Goal: Information Seeking & Learning: Find specific fact

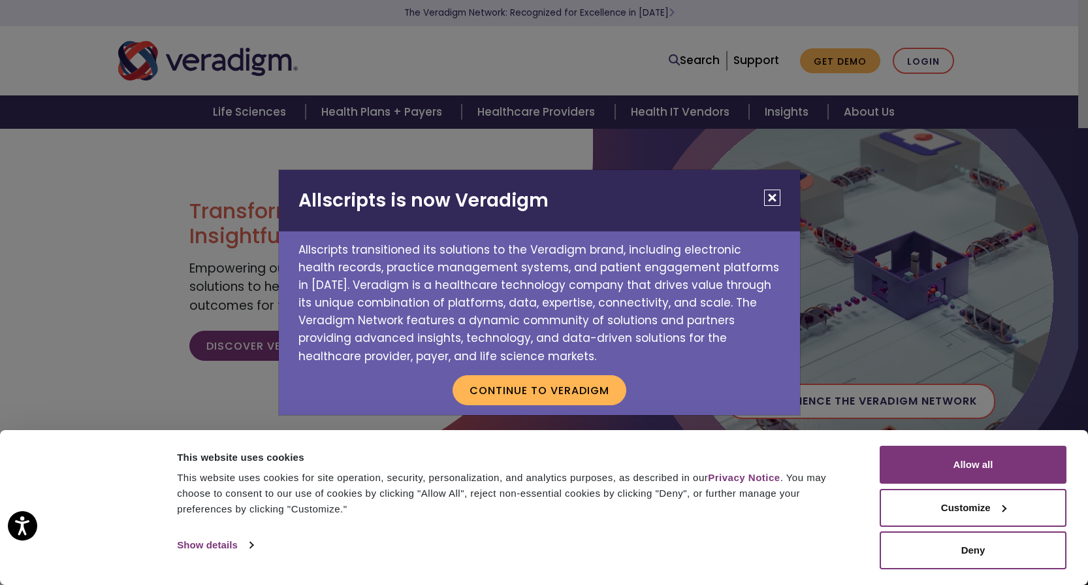
click at [777, 195] on button "Close" at bounding box center [772, 197] width 16 height 16
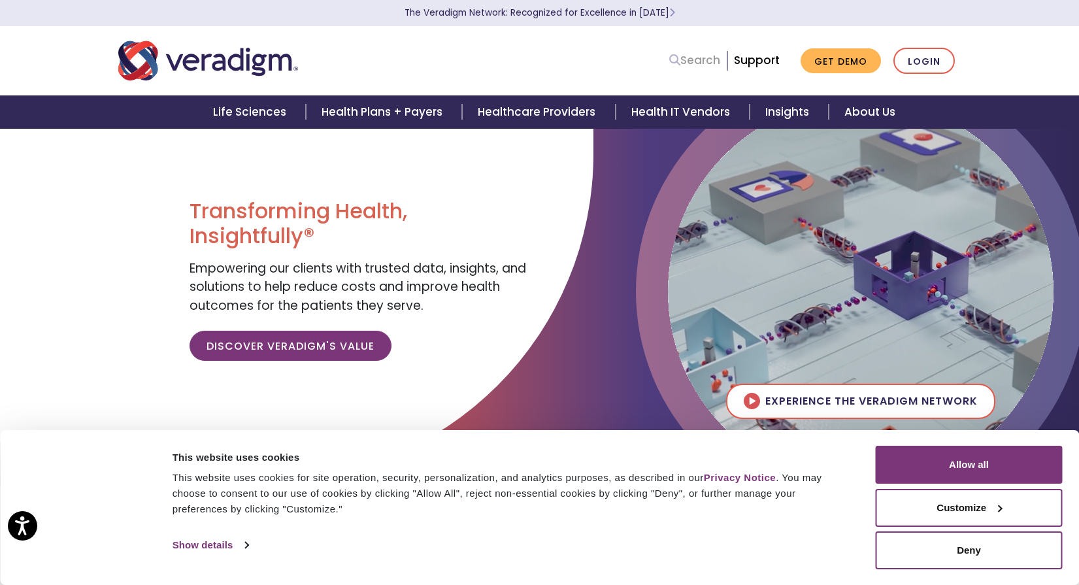
click at [683, 57] on link "Search" at bounding box center [694, 61] width 51 height 18
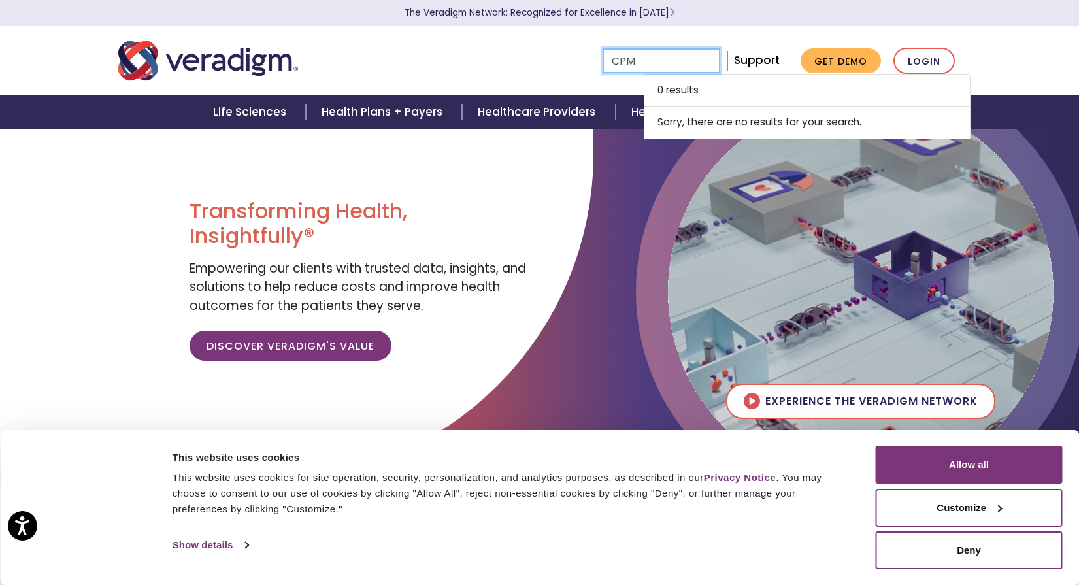
type input "CPM"
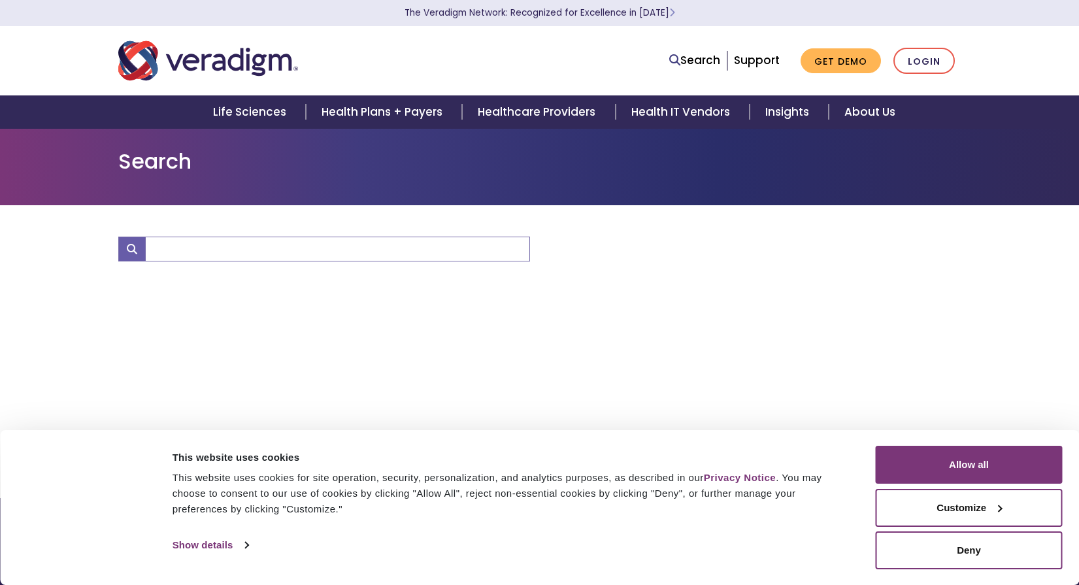
type input "CPM"
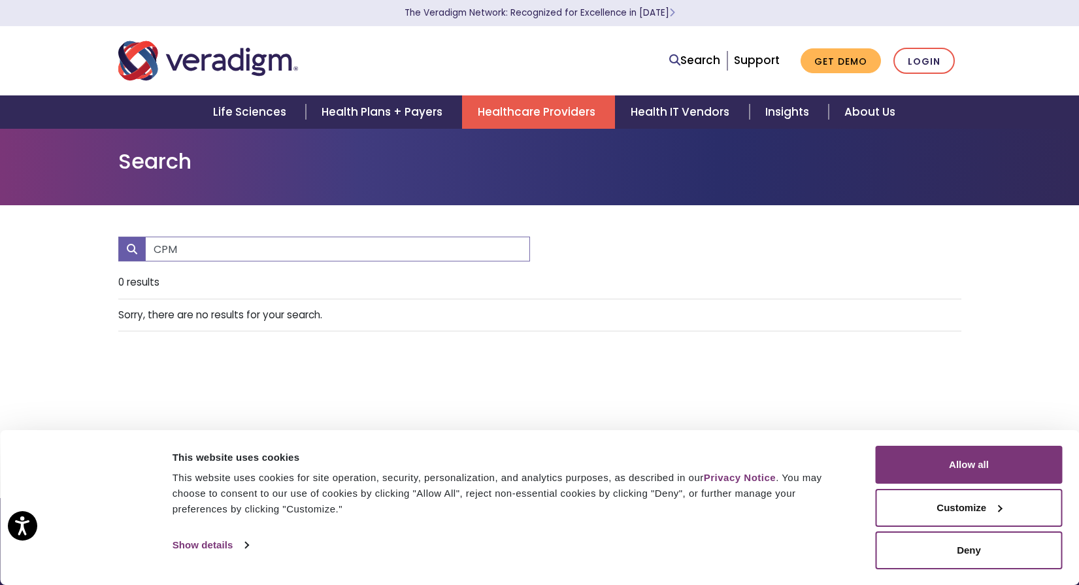
click at [568, 105] on link "Healthcare Providers" at bounding box center [538, 111] width 153 height 33
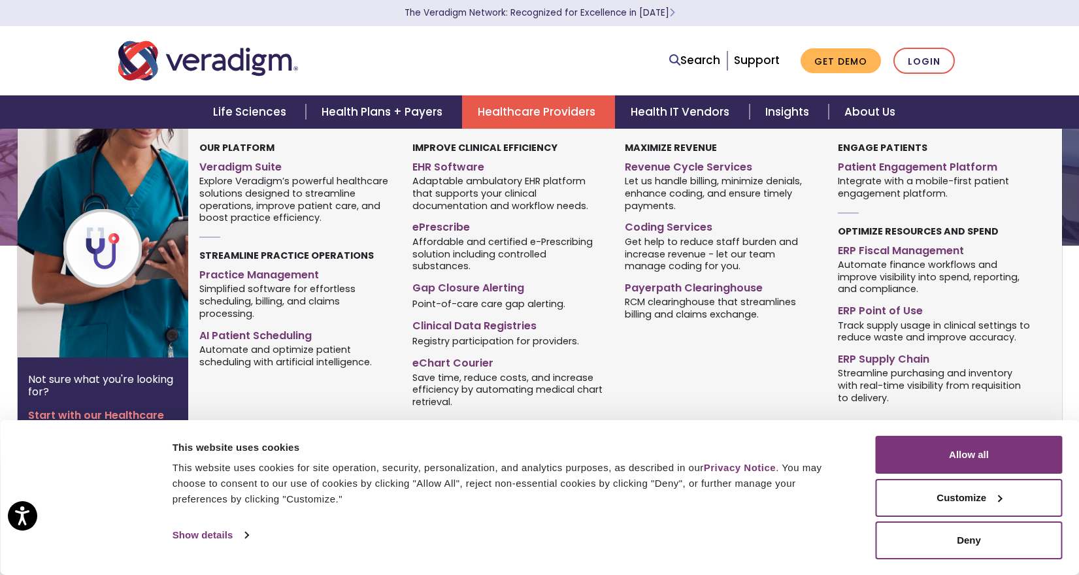
scroll to position [196, 0]
